Goal: Find specific fact: Find specific fact

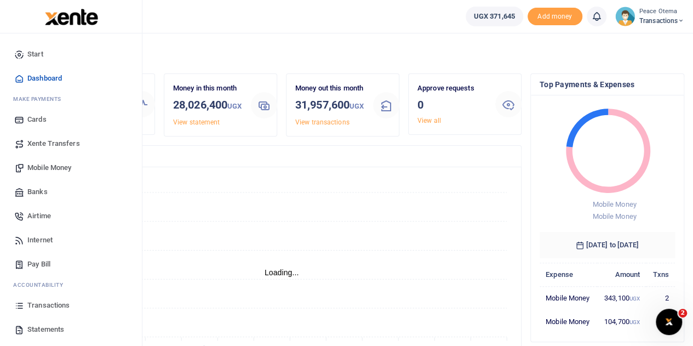
click at [45, 307] on span "Transactions" at bounding box center [48, 305] width 42 height 11
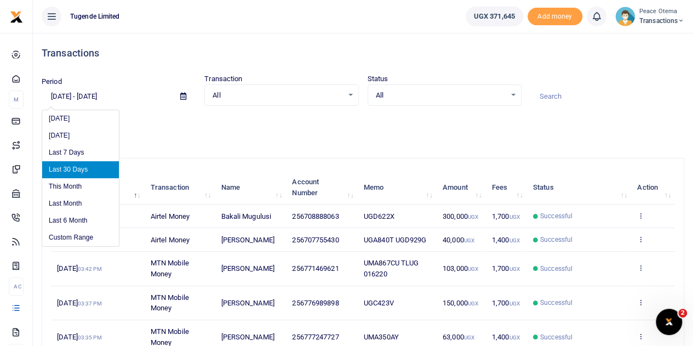
click at [58, 95] on input "[DATE] - [DATE]" at bounding box center [107, 96] width 130 height 19
click at [58, 94] on input "[DATE] - [DATE]" at bounding box center [107, 96] width 130 height 19
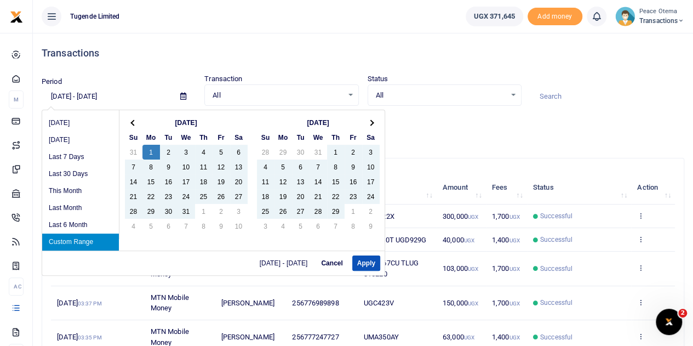
type input "[DATE] - [DATE]"
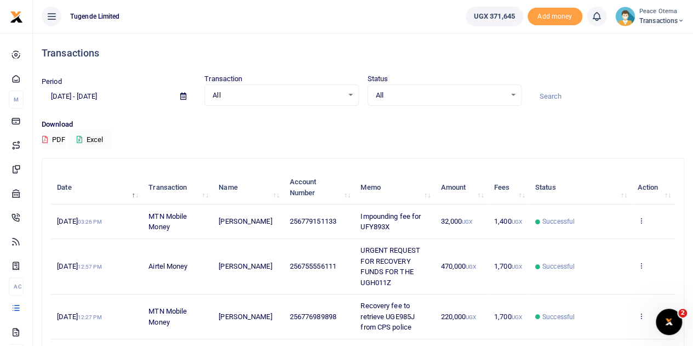
click at [559, 95] on input at bounding box center [607, 96] width 154 height 19
click at [557, 97] on input at bounding box center [607, 96] width 154 height 19
paste input "TLUG-008713"
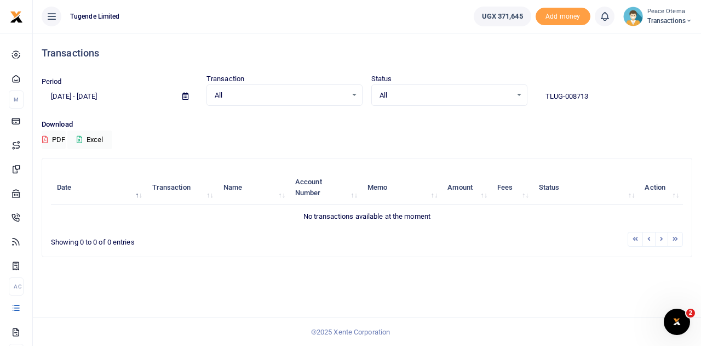
click at [565, 96] on input "TLUG-008713" at bounding box center [614, 96] width 156 height 19
drag, startPoint x: 587, startPoint y: 98, endPoint x: 530, endPoint y: 91, distance: 57.3
click at [530, 91] on div "Period [DATE] - [DATE] Transaction All Select an option... All Airtime Internet…" at bounding box center [366, 89] width 659 height 32
paste input "-008556"
type input "TLUG008556"
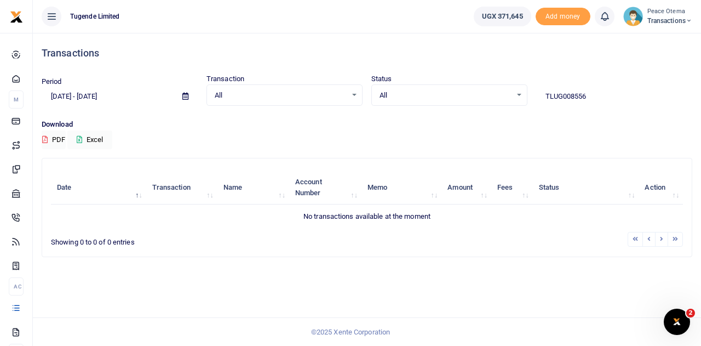
drag, startPoint x: 594, startPoint y: 99, endPoint x: 544, endPoint y: 102, distance: 49.4
click at [544, 102] on input "TLUG008556" at bounding box center [614, 96] width 156 height 19
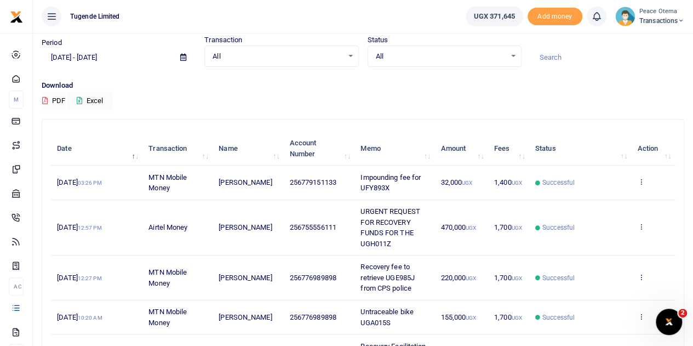
scroll to position [38, 0]
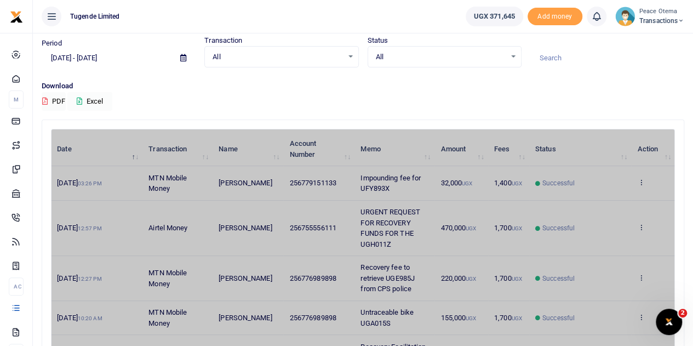
click at [78, 96] on button "Excel" at bounding box center [89, 101] width 45 height 19
